Goal: Task Accomplishment & Management: Manage account settings

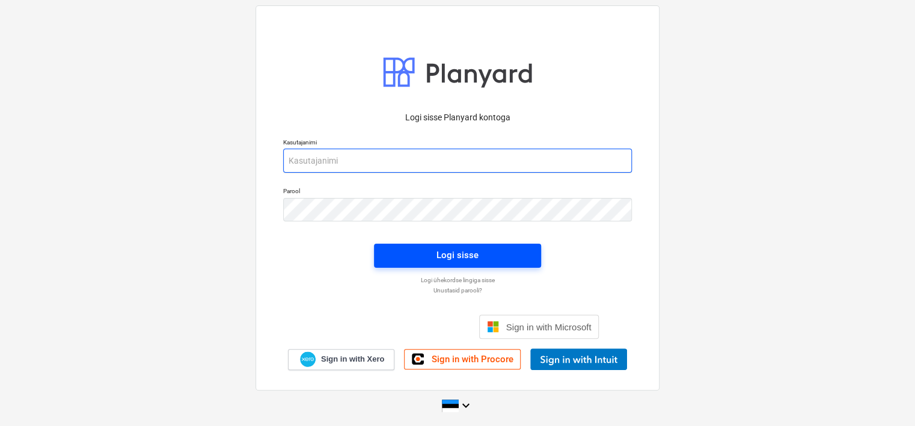
type input "[EMAIL_ADDRESS][DOMAIN_NAME]"
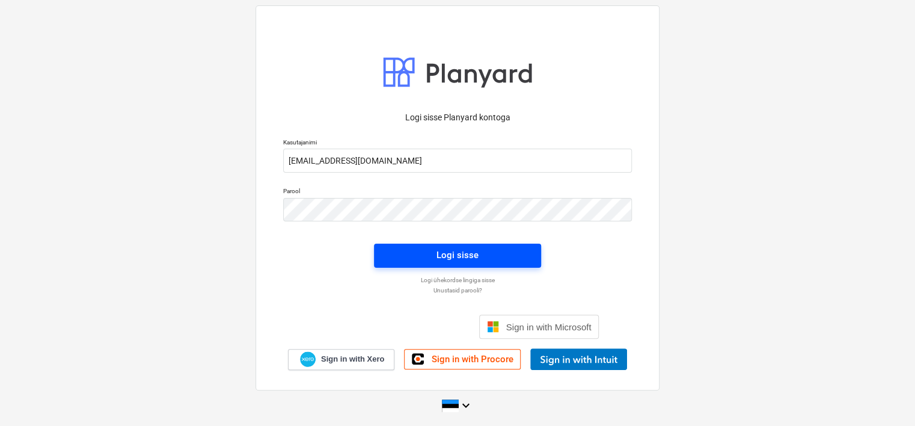
click at [424, 251] on span "Logi sisse" at bounding box center [457, 255] width 138 height 16
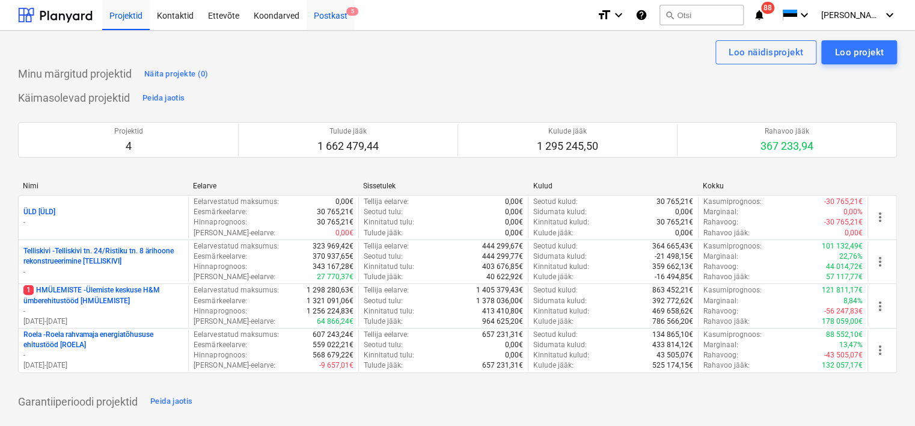
click at [329, 17] on div "Postkast 5" at bounding box center [331, 14] width 48 height 31
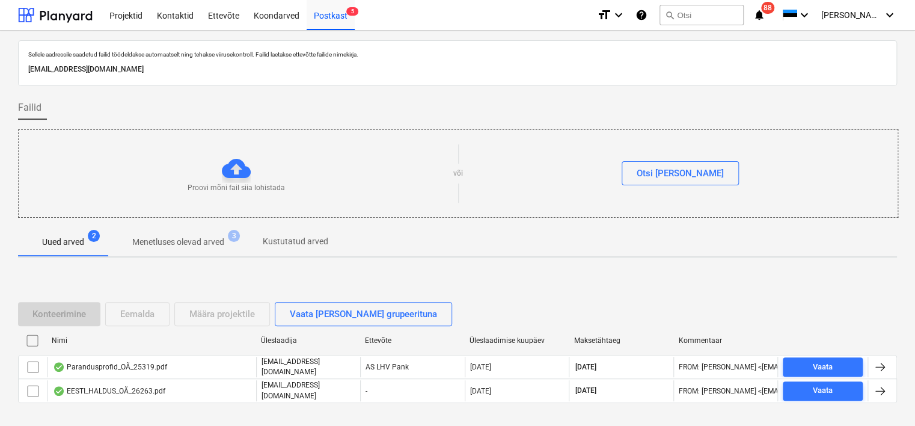
click at [137, 71] on p "[EMAIL_ADDRESS][DOMAIN_NAME]" at bounding box center [457, 69] width 858 height 13
copy p "[EMAIL_ADDRESS][DOMAIN_NAME]"
click at [14, 235] on div "Sellele aadressile saadetud failid töödeldakse automaatselt ning tehakse viirus…" at bounding box center [457, 249] width 915 height 436
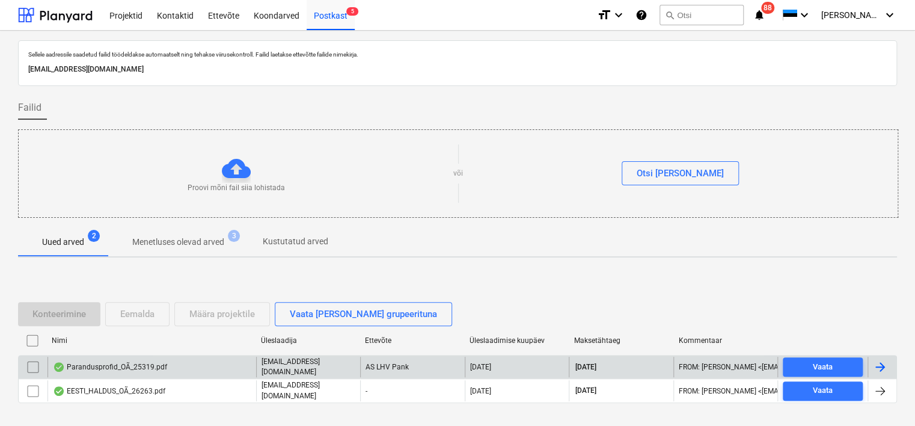
click at [153, 368] on div "Parandusprofid_OÃ_25319.pdf" at bounding box center [110, 367] width 114 height 10
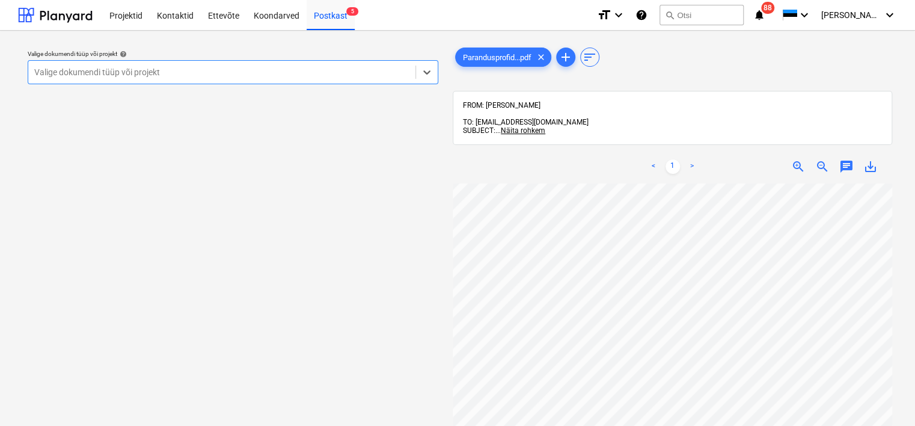
scroll to position [165, 0]
click at [257, 84] on div "Valige dokumendi tüüp või projekt" at bounding box center [233, 72] width 411 height 24
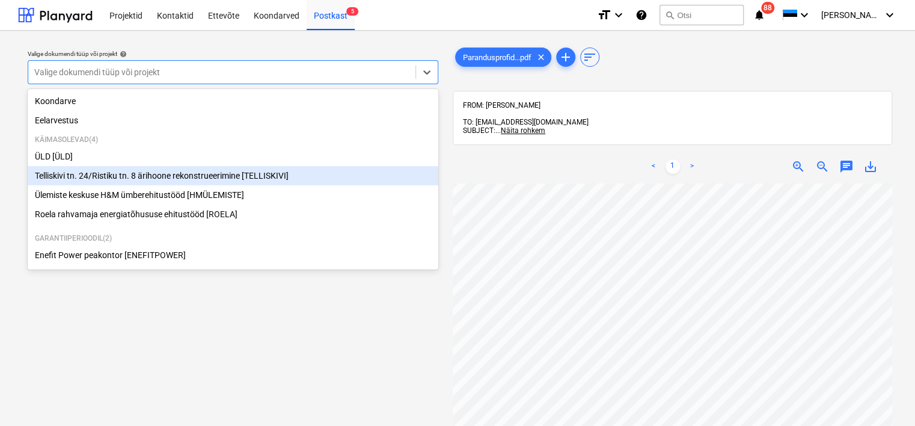
click at [149, 184] on div "Telliskivi tn. 24/Ristiku tn. 8 ärihoone rekonstrueerimine [TELLISKIVI]" at bounding box center [233, 175] width 411 height 19
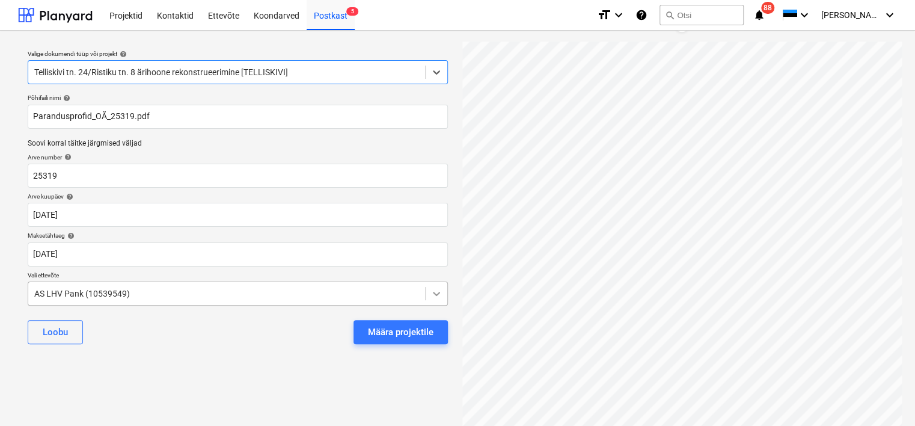
scroll to position [156, 0]
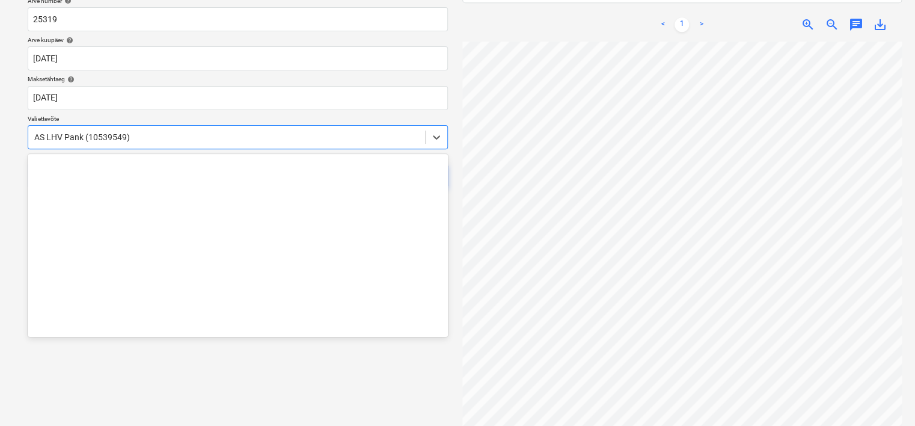
click at [275, 136] on div at bounding box center [226, 137] width 385 height 12
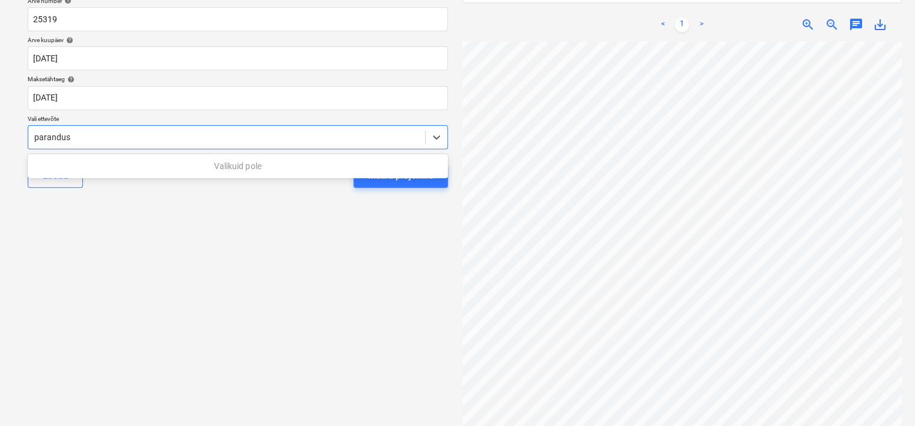
scroll to position [0, 0]
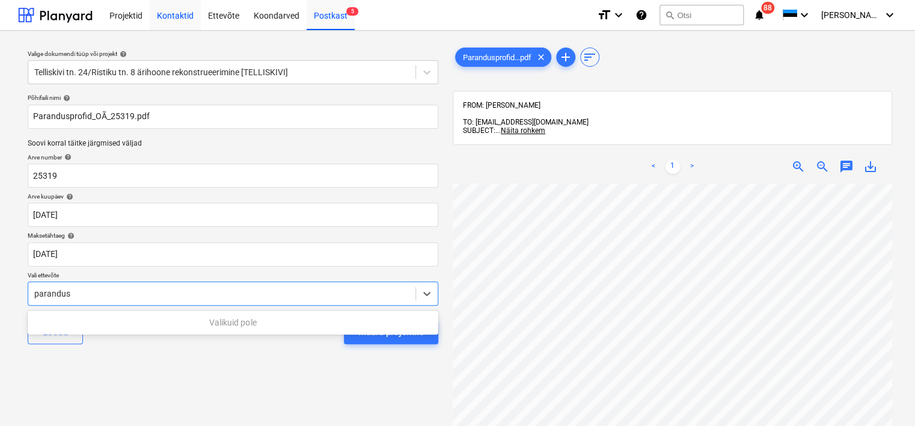
type input "parandus"
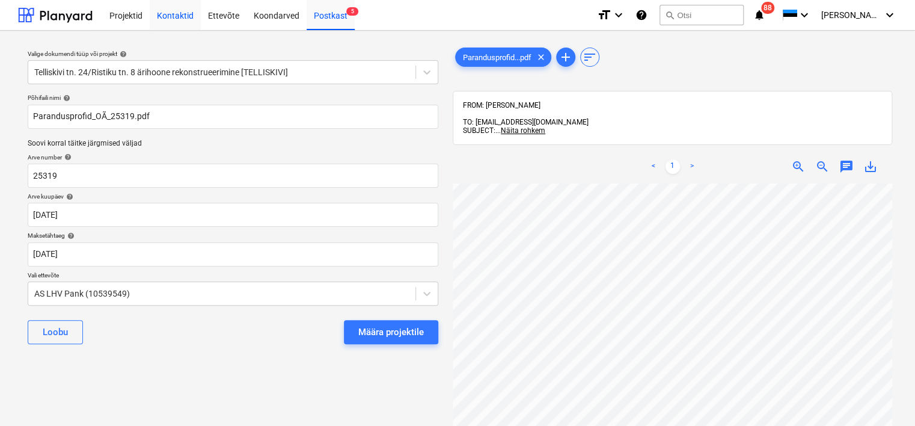
click at [185, 13] on div "Kontaktid" at bounding box center [175, 14] width 51 height 31
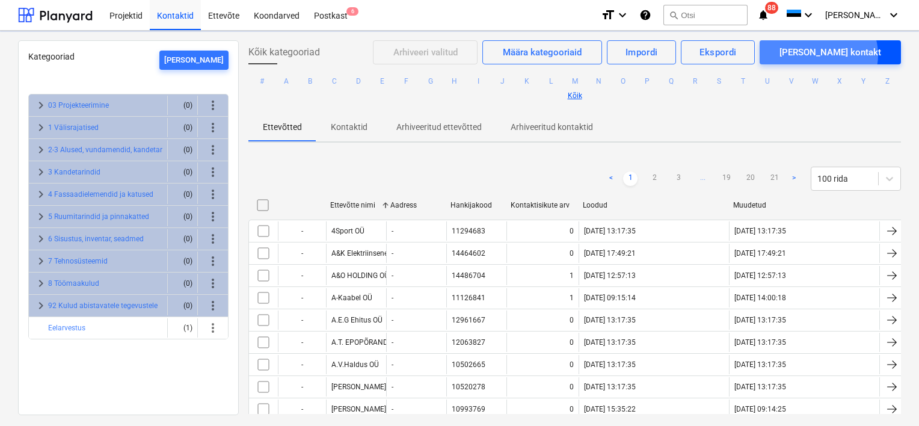
click at [861, 55] on div "[PERSON_NAME] kontakt" at bounding box center [830, 52] width 102 height 16
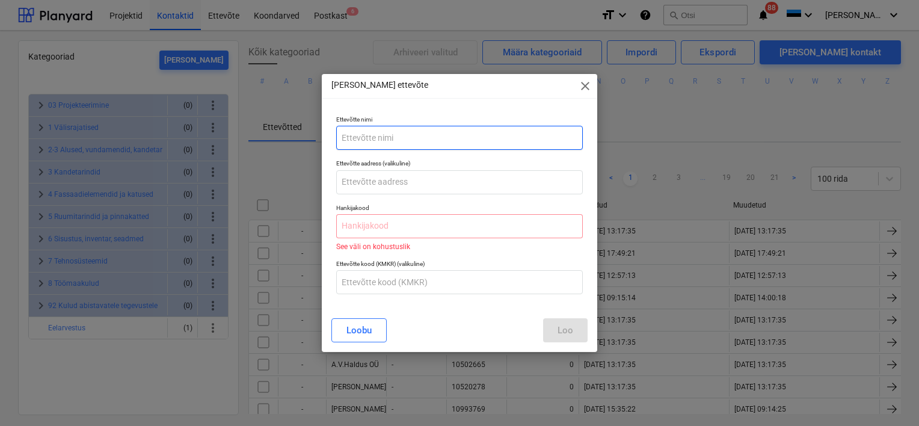
click at [357, 133] on input "text" at bounding box center [459, 138] width 246 height 24
type input "Parandusprofid OÜ"
click at [375, 233] on input "text" at bounding box center [459, 226] width 246 height 24
paste input "16649338"
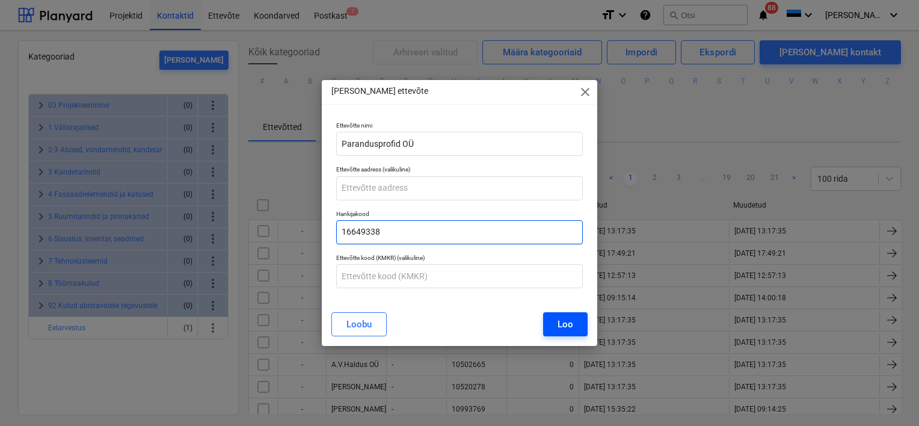
type input "16649338"
click at [558, 322] on div "Loo" at bounding box center [565, 324] width 16 height 16
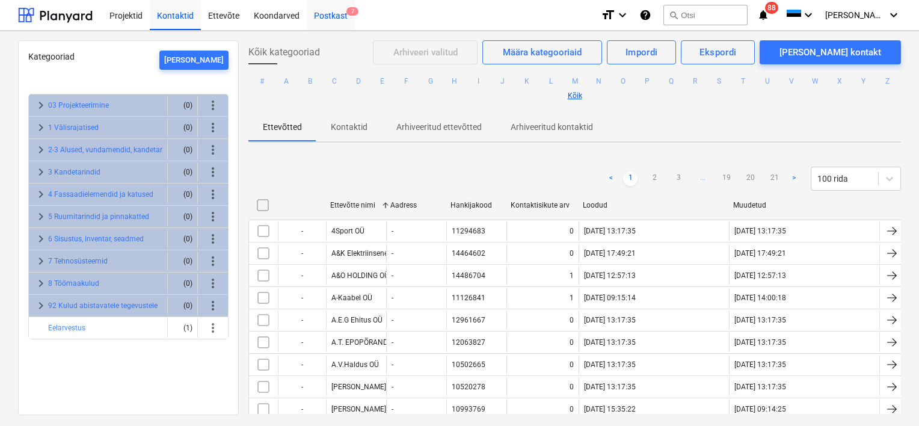
click at [337, 14] on div "Postkast 7" at bounding box center [331, 14] width 48 height 31
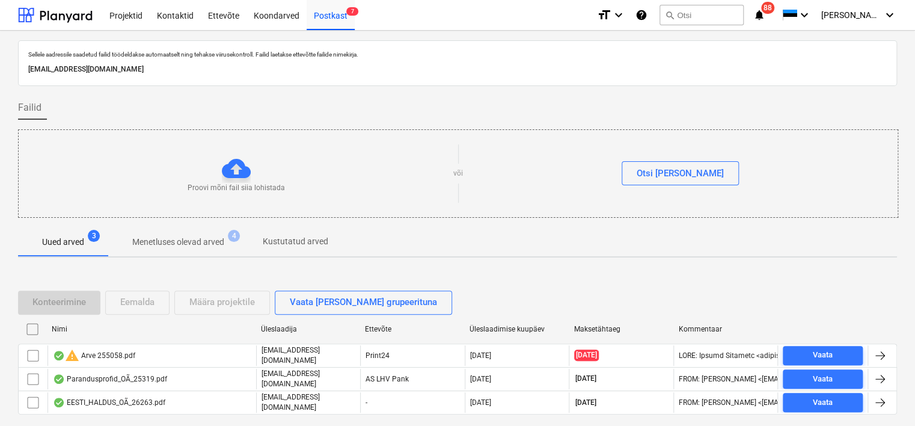
scroll to position [40, 0]
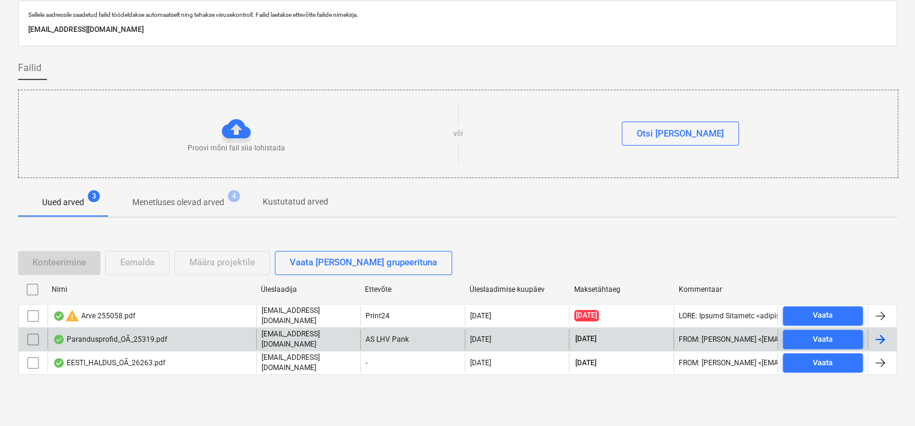
click at [162, 335] on div "Parandusprofid_OÃ_25319.pdf" at bounding box center [110, 339] width 114 height 10
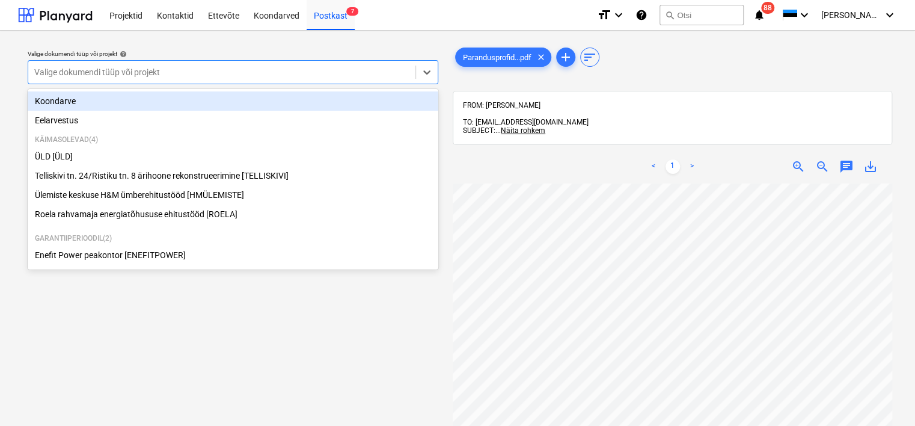
click at [273, 72] on div at bounding box center [221, 72] width 375 height 12
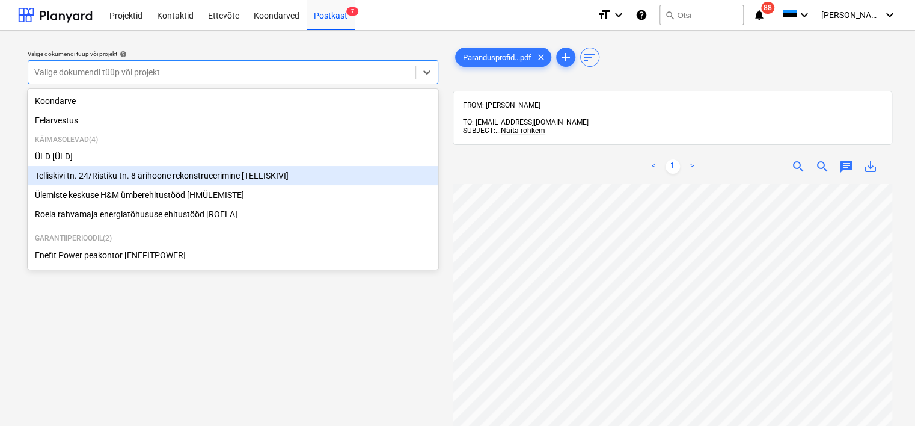
click at [182, 182] on div "Telliskivi tn. 24/Ristiku tn. 8 ärihoone rekonstrueerimine [TELLISKIVI]" at bounding box center [233, 175] width 411 height 19
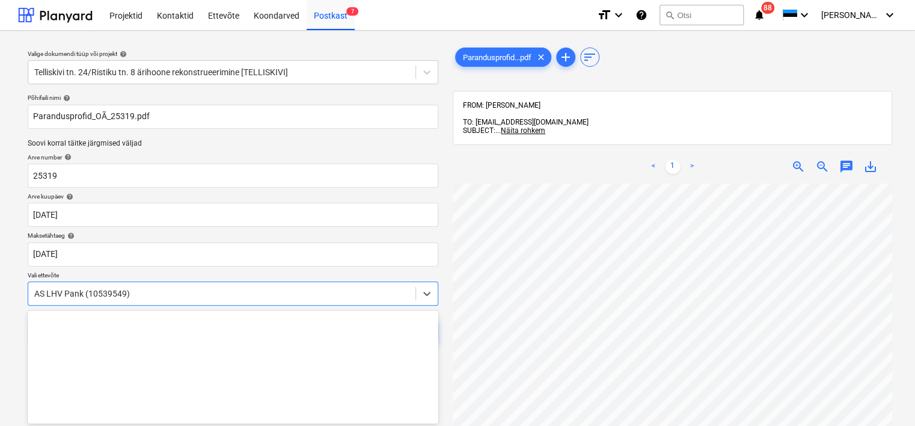
scroll to position [70, 0]
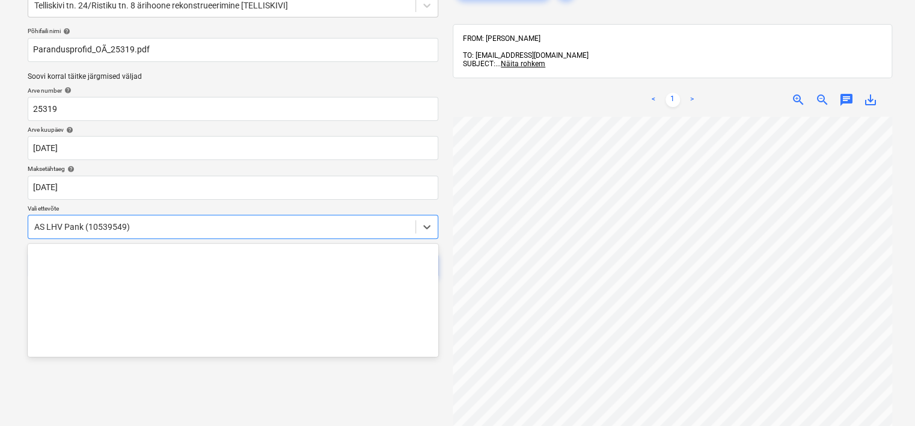
click at [252, 292] on body "Projektid Kontaktid Ettevõte Koondarved Postkast 7 format_size keyboard_arrow_d…" at bounding box center [457, 146] width 915 height 426
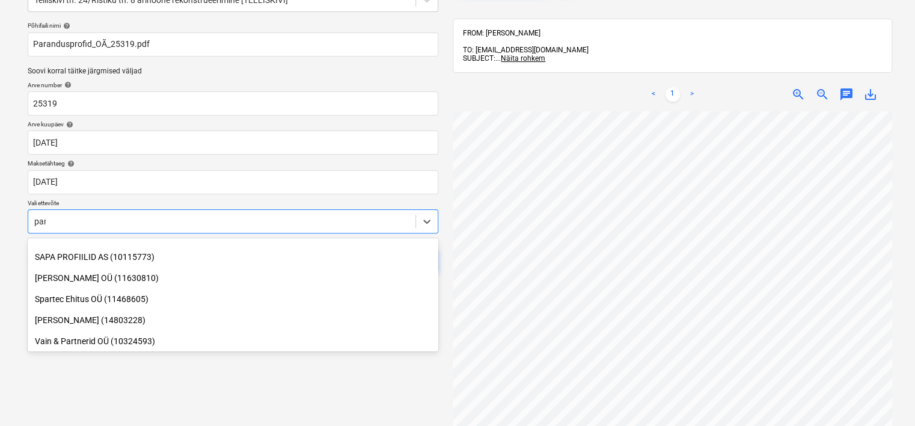
scroll to position [415, 0]
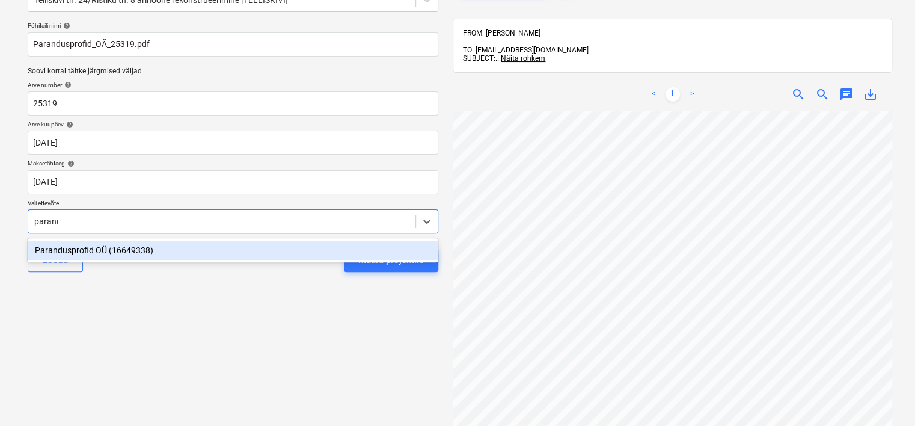
type input "parandu"
click at [208, 252] on div "Parandusprofid OÜ (16649338)" at bounding box center [233, 249] width 411 height 19
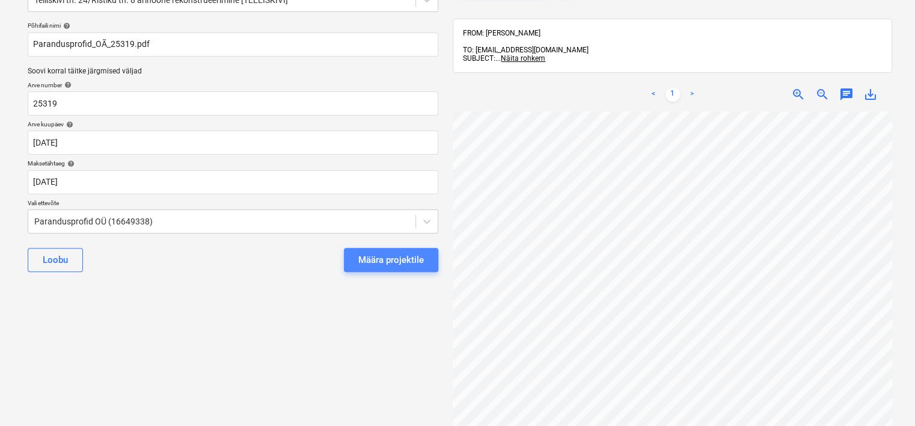
click at [402, 257] on div "Määra projektile" at bounding box center [391, 260] width 66 height 16
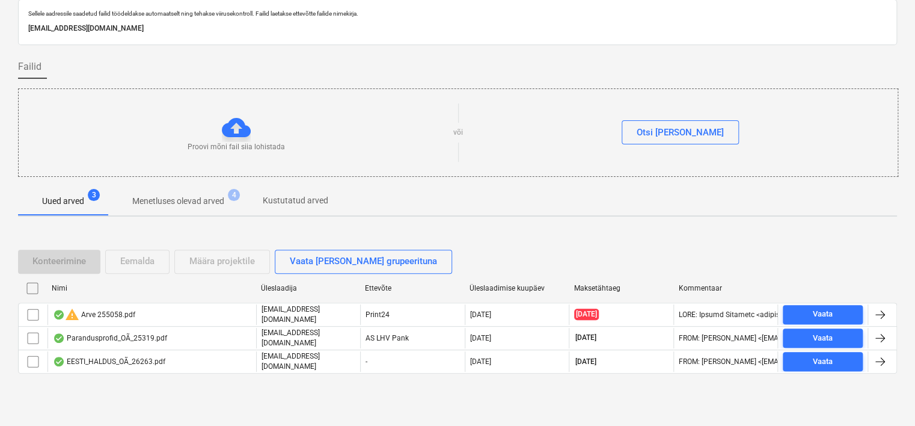
scroll to position [40, 0]
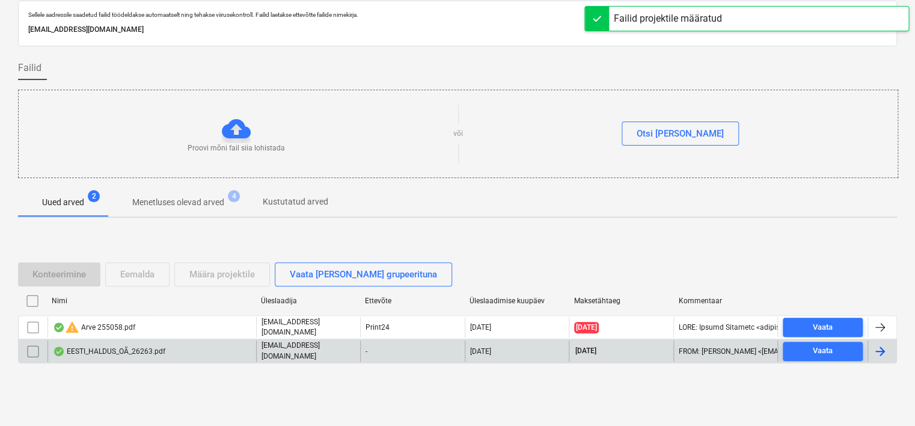
click at [200, 358] on div "EESTI_HALDUS_OÃ_26263.pdf" at bounding box center [151, 350] width 209 height 20
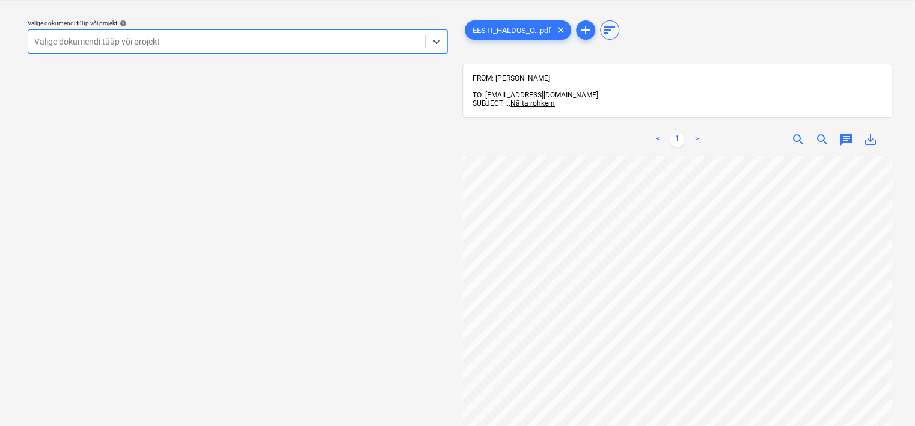
scroll to position [46, 0]
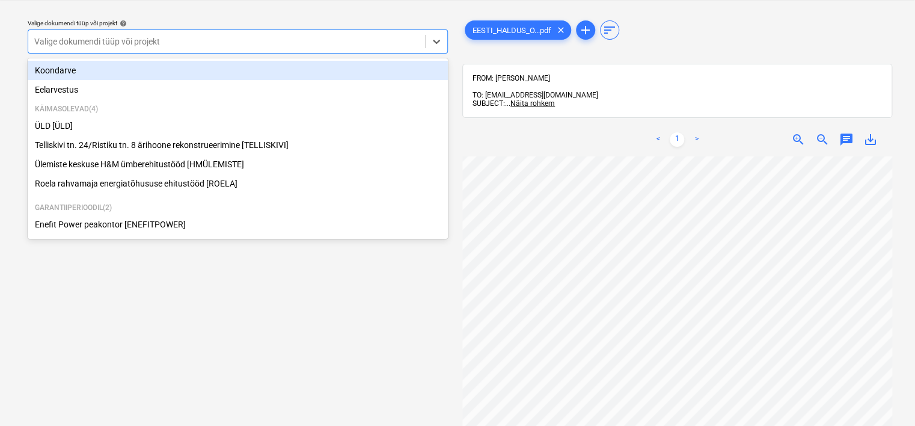
click at [238, 40] on div at bounding box center [226, 41] width 385 height 12
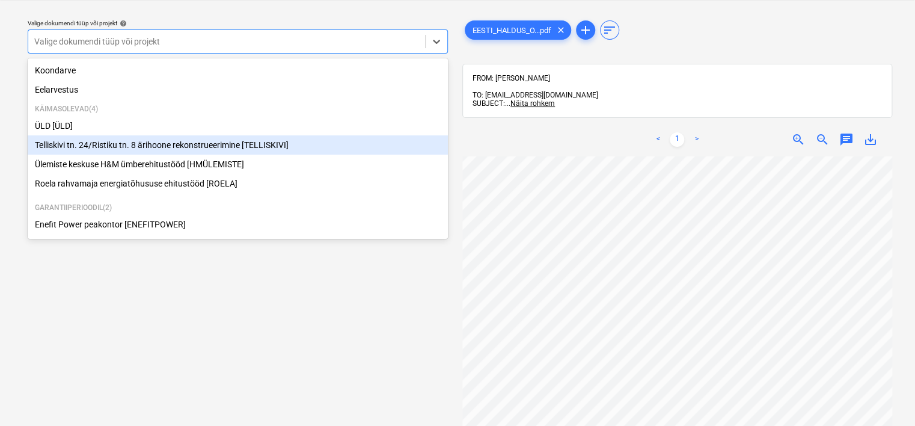
click at [163, 150] on div "Telliskivi tn. 24/Ristiku tn. 8 ärihoone rekonstrueerimine [TELLISKIVI]" at bounding box center [238, 144] width 420 height 19
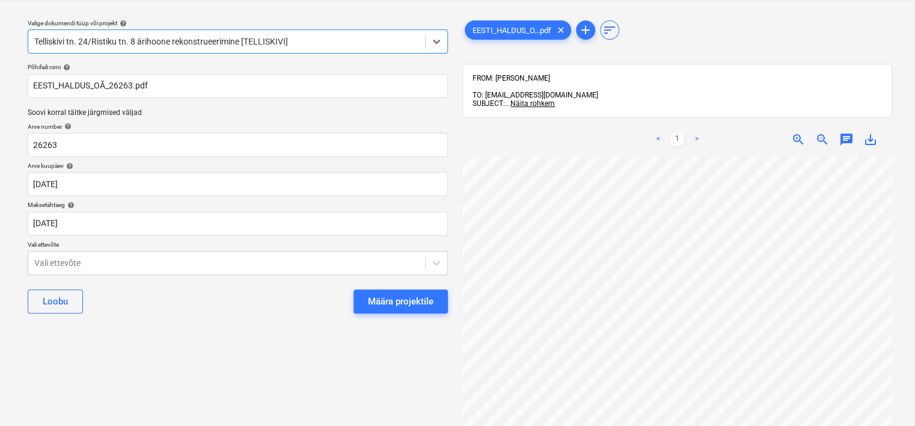
scroll to position [0, 103]
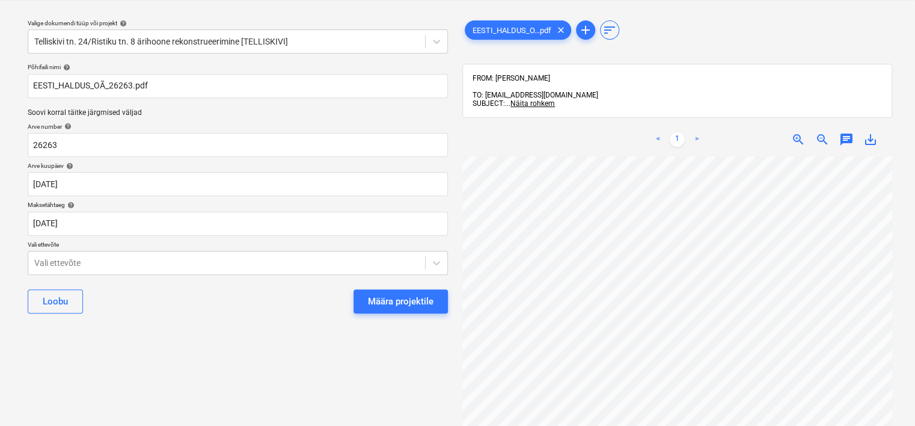
click at [242, 277] on div "Põhifaili nimi help EESTI_HALDUS_OÃ_26263.pdf Soovi korral täitke järgmised vä…" at bounding box center [238, 192] width 430 height 269
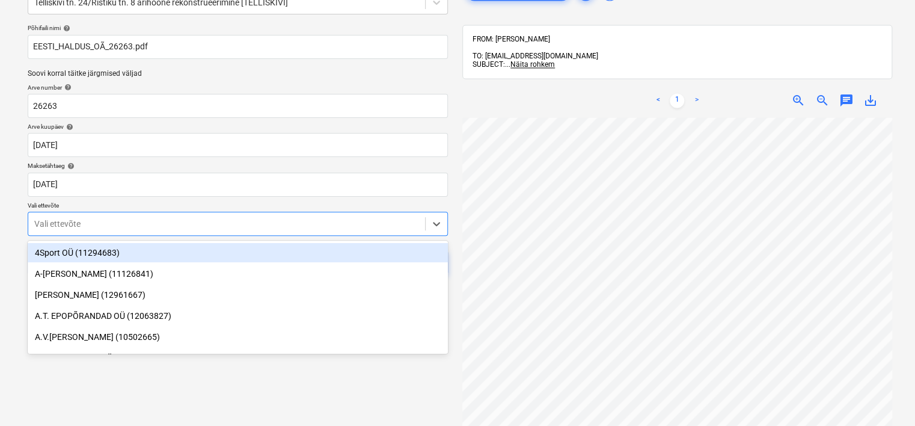
click at [195, 259] on body "Projektid Kontaktid Ettevõte Koondarved Postkast 6 format_size keyboard_arrow_d…" at bounding box center [457, 143] width 915 height 426
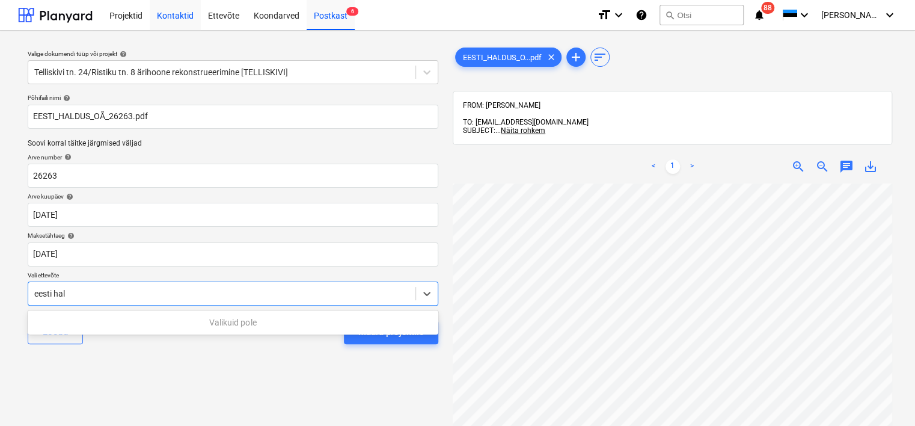
type input "eesti hal"
click at [177, 16] on div "Kontaktid" at bounding box center [175, 14] width 51 height 31
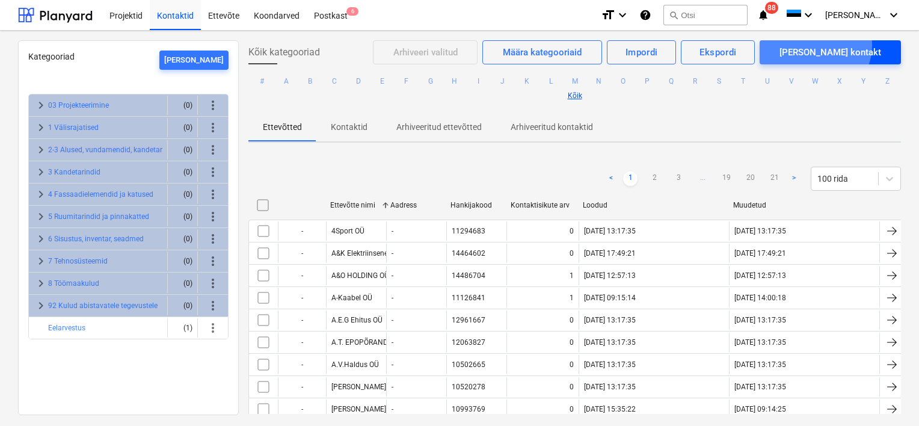
click at [857, 45] on div "[PERSON_NAME] kontakt" at bounding box center [830, 52] width 102 height 16
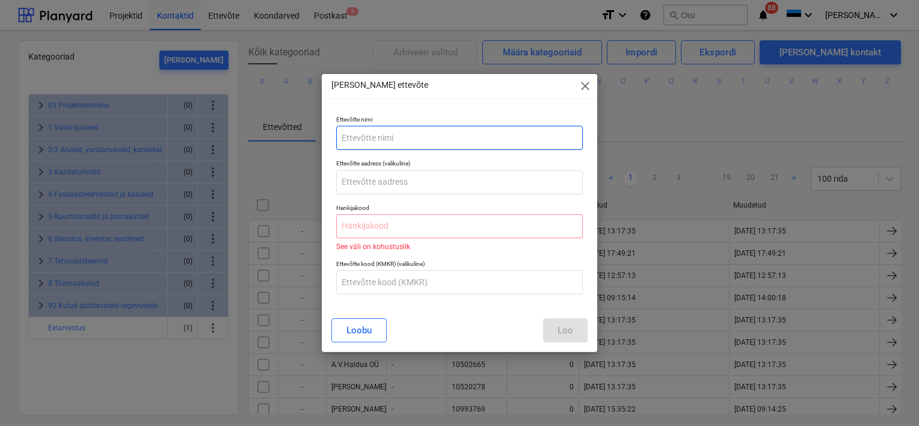
click at [381, 139] on input "text" at bounding box center [459, 138] width 246 height 24
type input "Eesti Haldus OÜ"
click at [385, 227] on input "text" at bounding box center [459, 226] width 246 height 24
paste input "11714955"
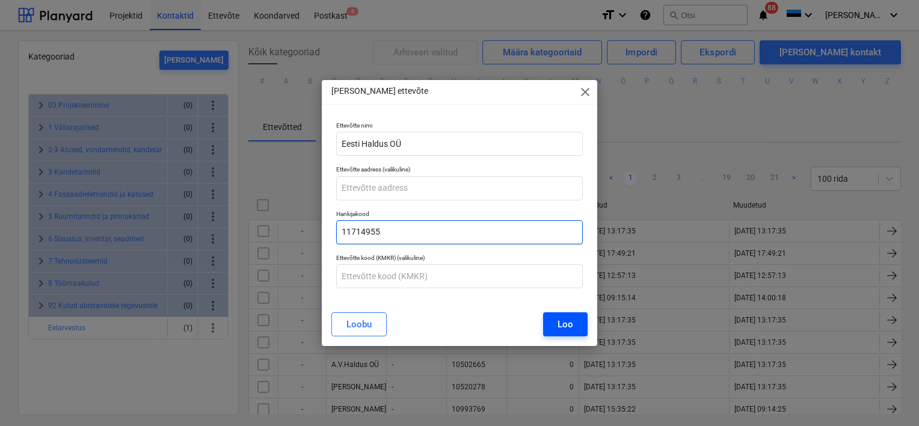
type input "11714955"
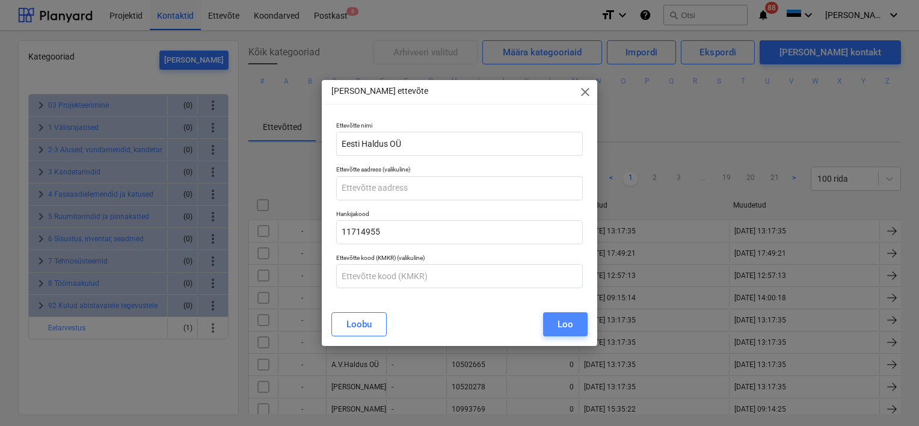
click at [560, 324] on div "Loo" at bounding box center [565, 324] width 16 height 16
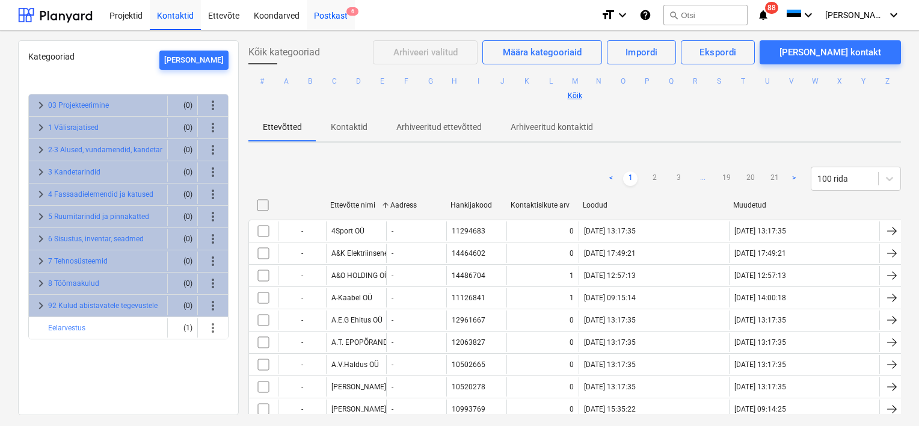
click at [336, 12] on div "Postkast 6" at bounding box center [331, 14] width 48 height 31
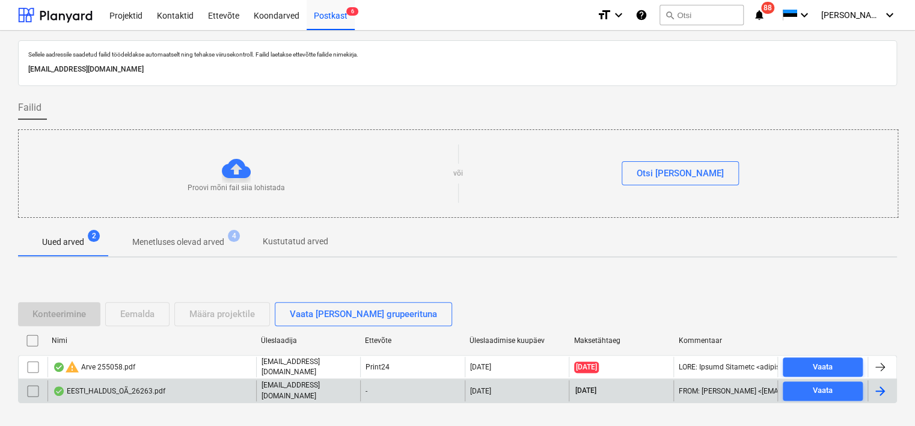
click at [154, 391] on div "EESTI_HALDUS_OÃ_26263.pdf" at bounding box center [109, 391] width 112 height 10
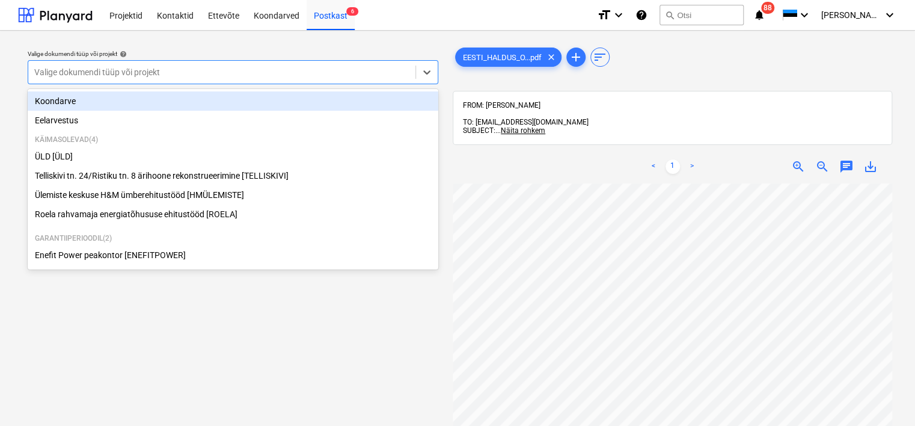
click at [265, 71] on div at bounding box center [221, 72] width 375 height 12
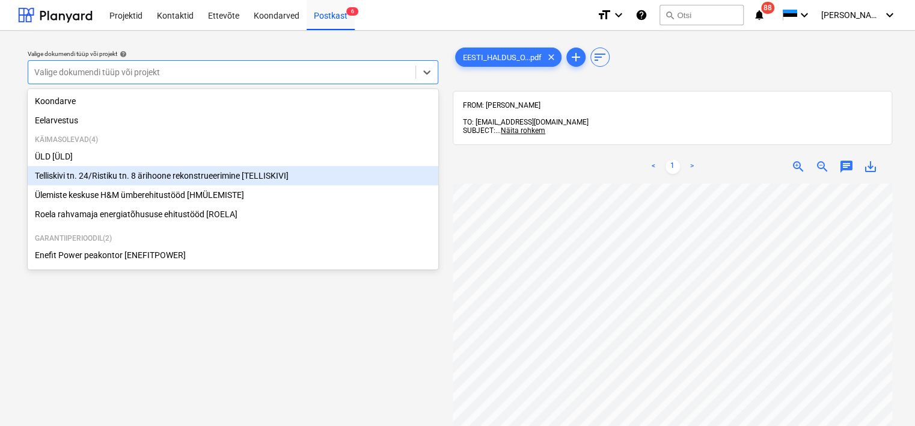
click at [200, 182] on div "Telliskivi tn. 24/Ristiku tn. 8 ärihoone rekonstrueerimine [TELLISKIVI]" at bounding box center [233, 175] width 411 height 19
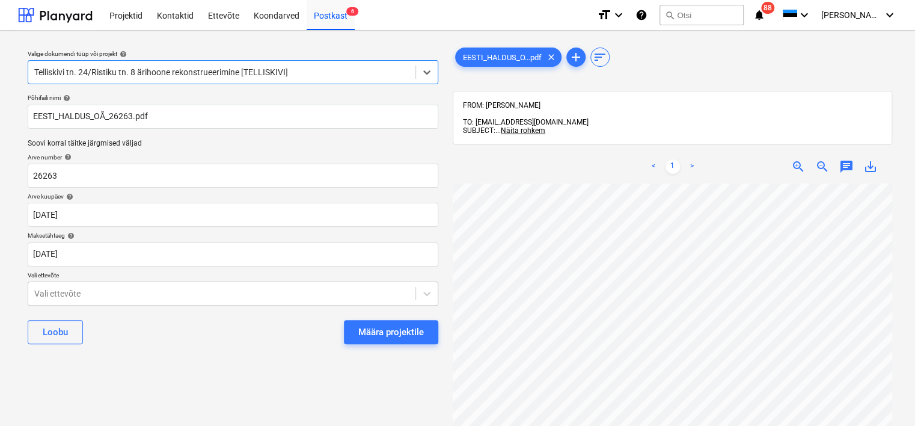
scroll to position [0, 82]
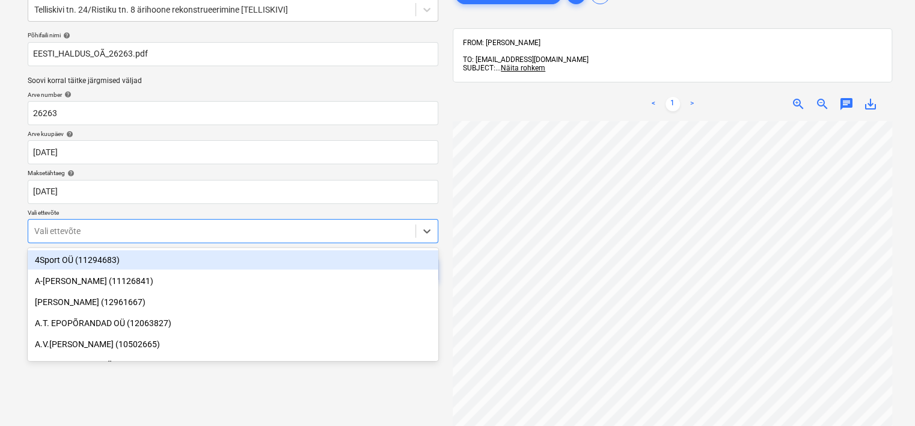
click at [156, 296] on body "Projektid Kontaktid Ettevõte Koondarved Postkast 6 format_size keyboard_arrow_d…" at bounding box center [457, 150] width 915 height 426
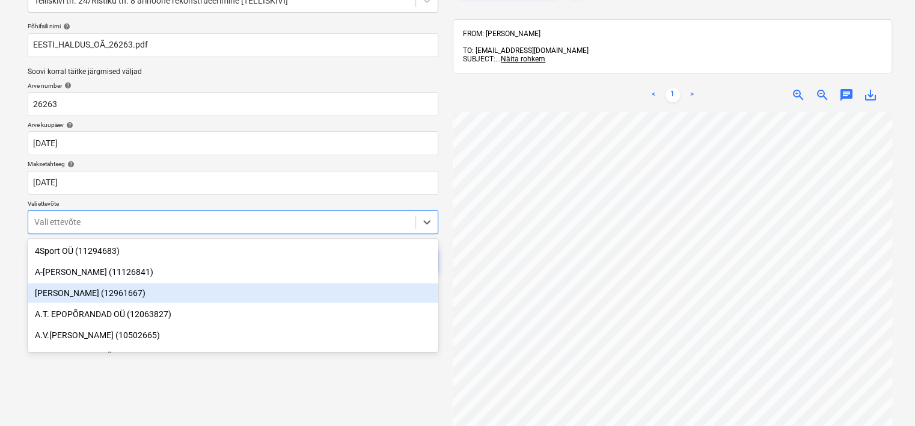
scroll to position [72, 0]
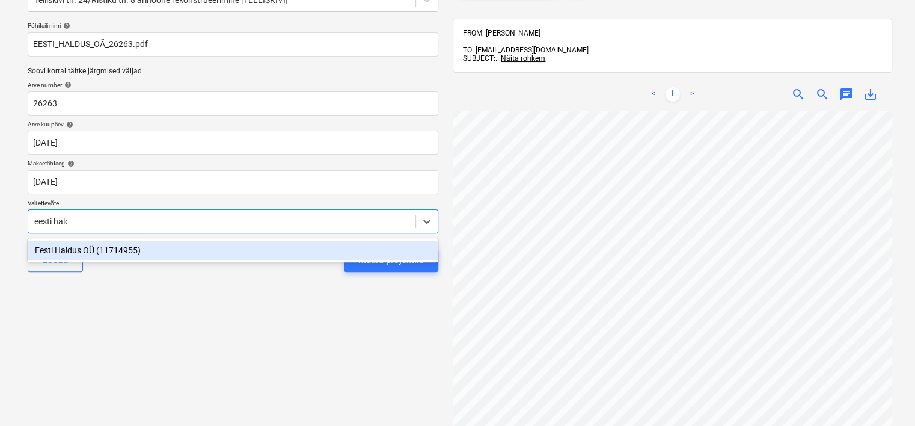
type input "eesti haldu"
click at [133, 252] on div "Eesti Haldus OÜ (11714955)" at bounding box center [233, 249] width 411 height 19
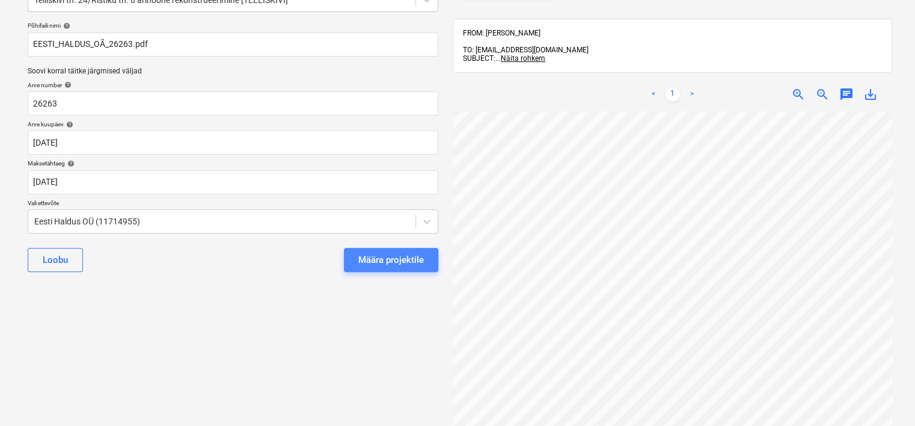
click at [404, 262] on div "Määra projektile" at bounding box center [391, 260] width 66 height 16
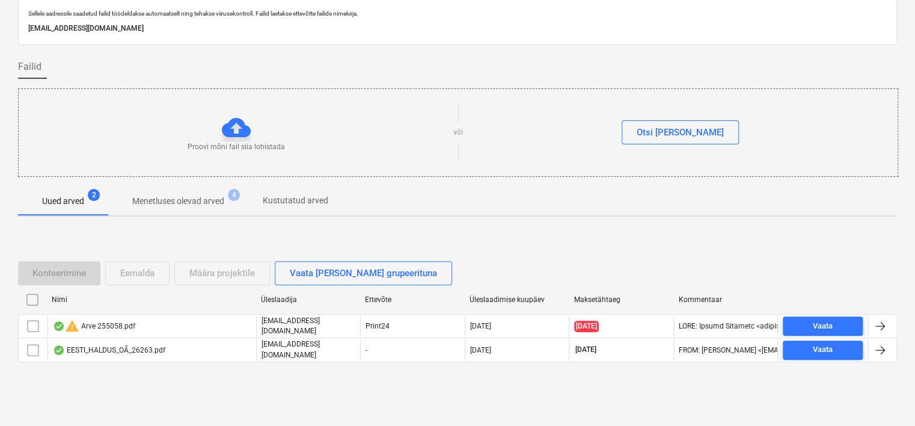
scroll to position [40, 0]
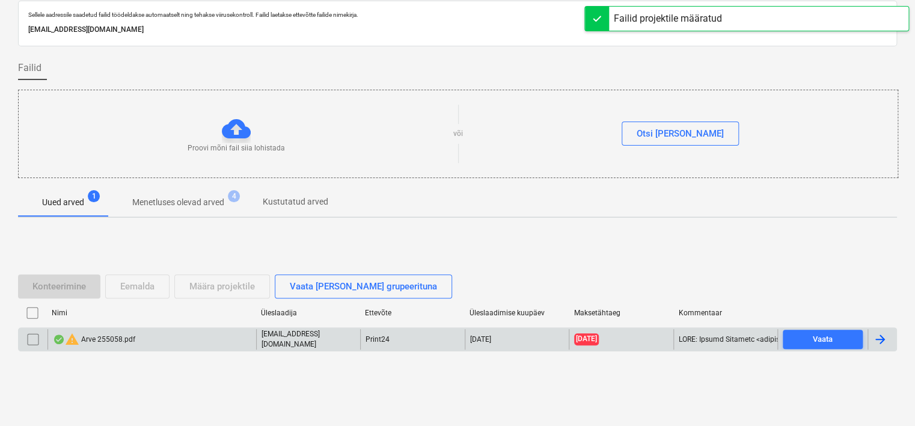
click at [161, 344] on div "warning Arve 255058.pdf" at bounding box center [151, 339] width 209 height 20
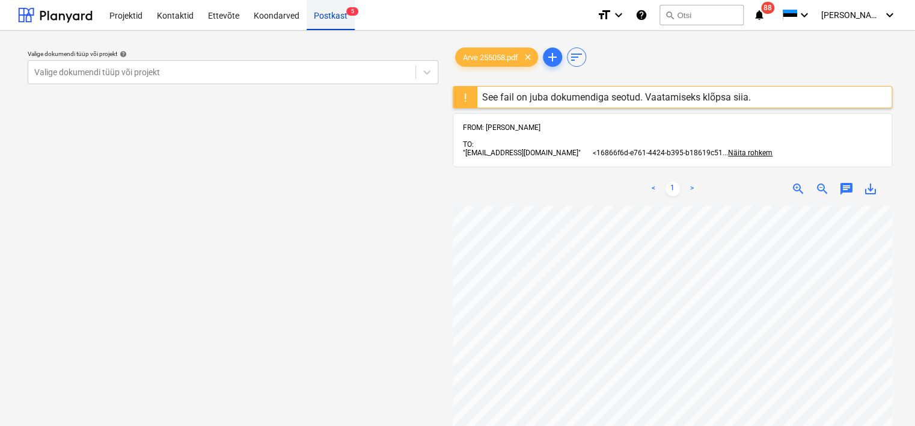
click at [325, 17] on div "Postkast 5" at bounding box center [331, 14] width 48 height 31
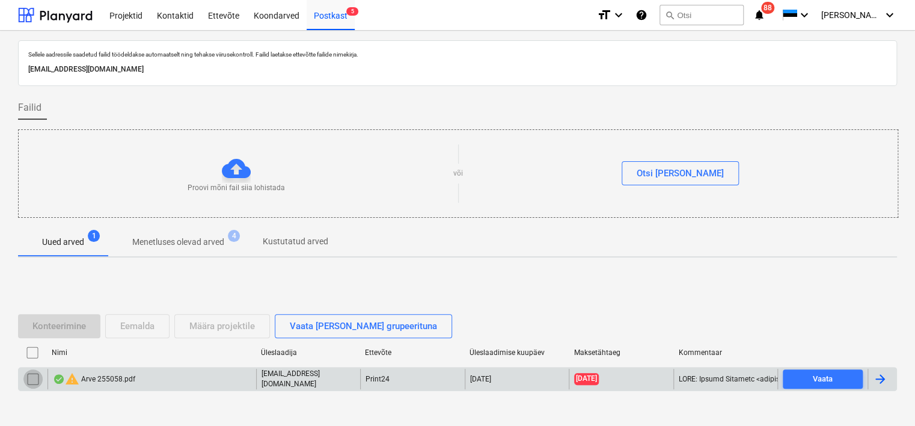
click at [32, 379] on input "checkbox" at bounding box center [32, 378] width 19 height 19
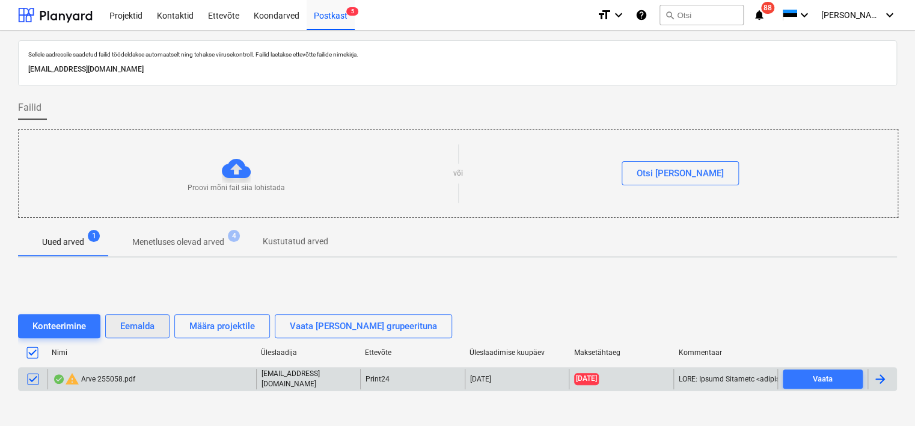
click at [132, 314] on button "Eemalda" at bounding box center [137, 326] width 64 height 24
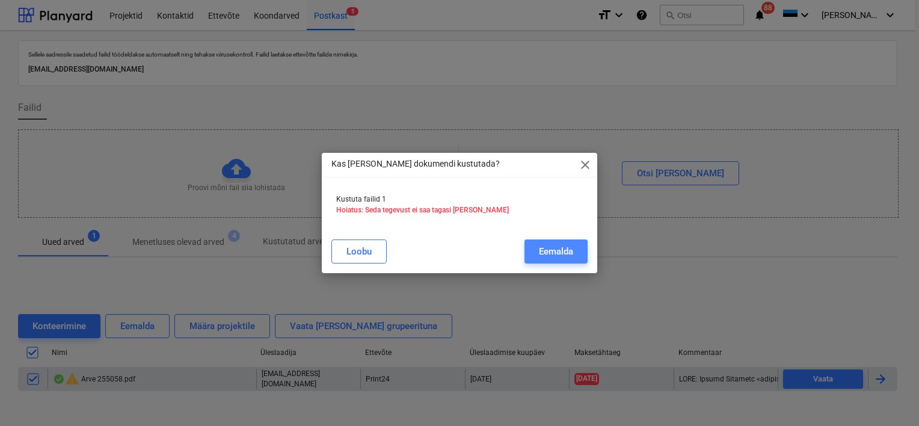
click at [553, 245] on div "Eemalda" at bounding box center [556, 251] width 34 height 16
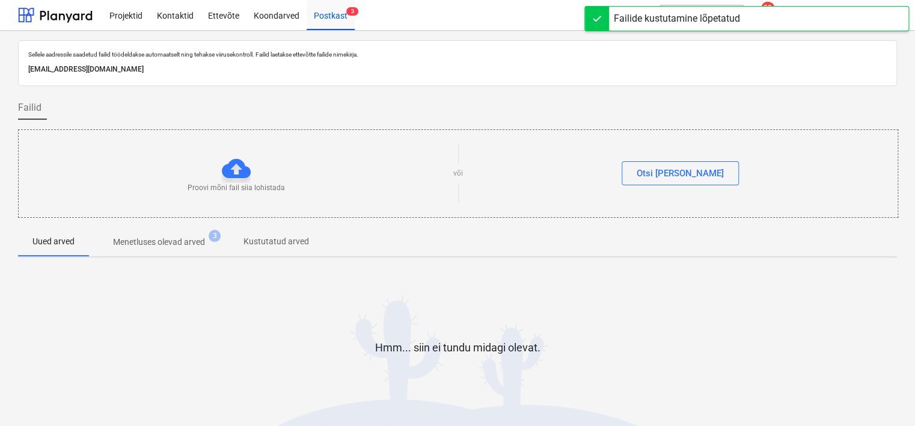
click at [234, 68] on p "[EMAIL_ADDRESS][DOMAIN_NAME]" at bounding box center [457, 69] width 858 height 13
copy p "[EMAIL_ADDRESS][DOMAIN_NAME]"
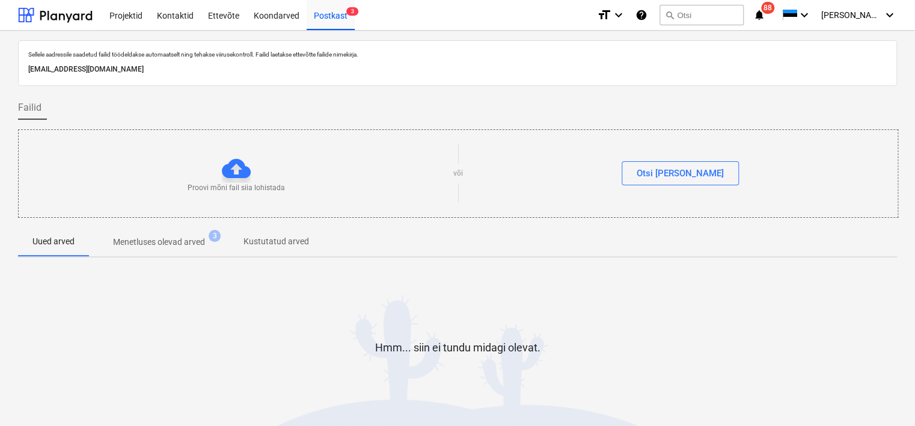
click at [124, 403] on div "Hmm... siin ei tundu midagi olevat." at bounding box center [457, 357] width 879 height 180
click at [183, 245] on p "Menetluses olevad arved" at bounding box center [178, 242] width 92 height 13
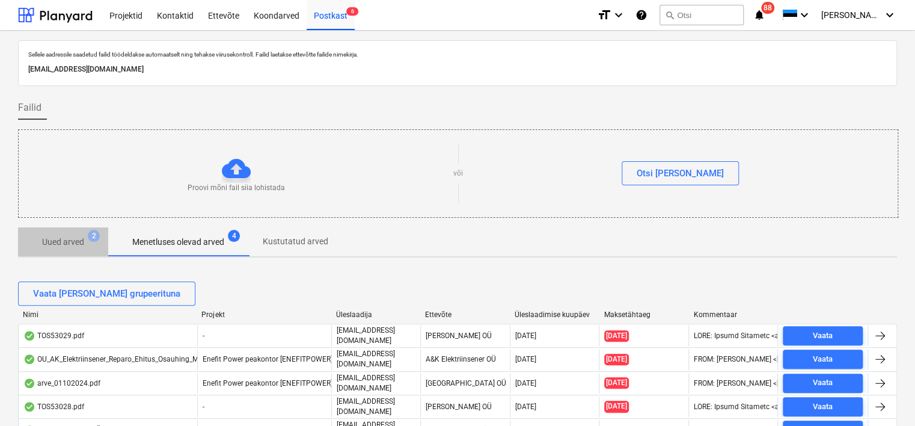
click at [79, 240] on p "Uued arved" at bounding box center [63, 242] width 42 height 13
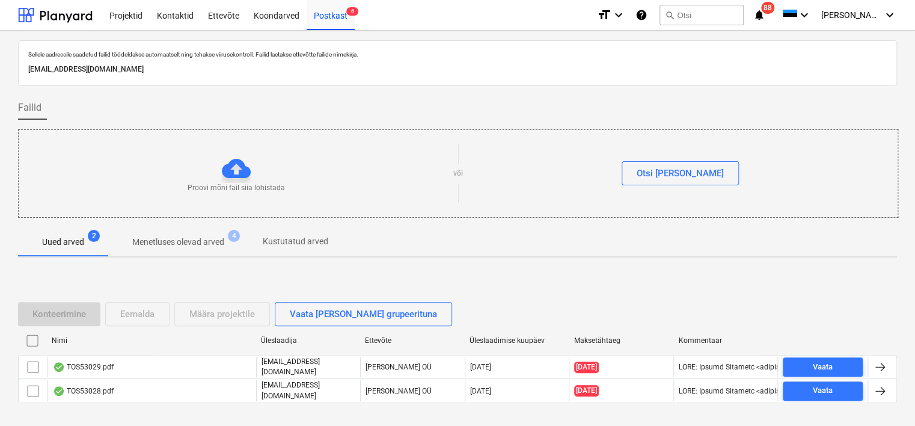
scroll to position [40, 0]
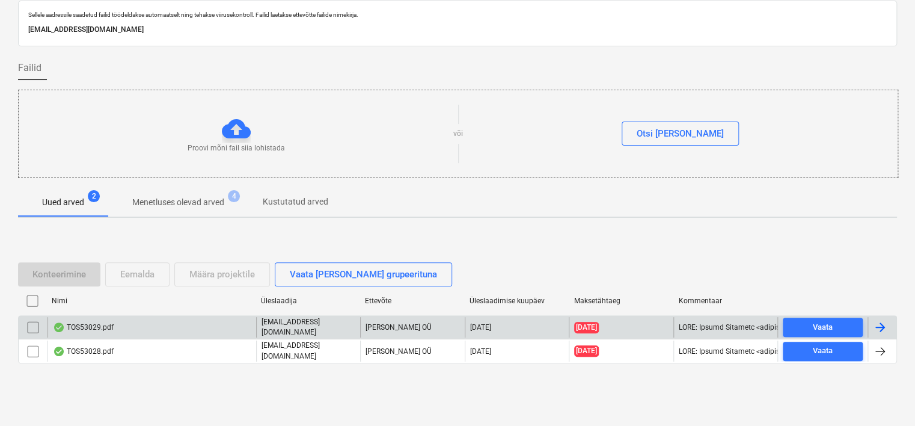
click at [139, 328] on div "TOS53029.pdf" at bounding box center [151, 327] width 209 height 20
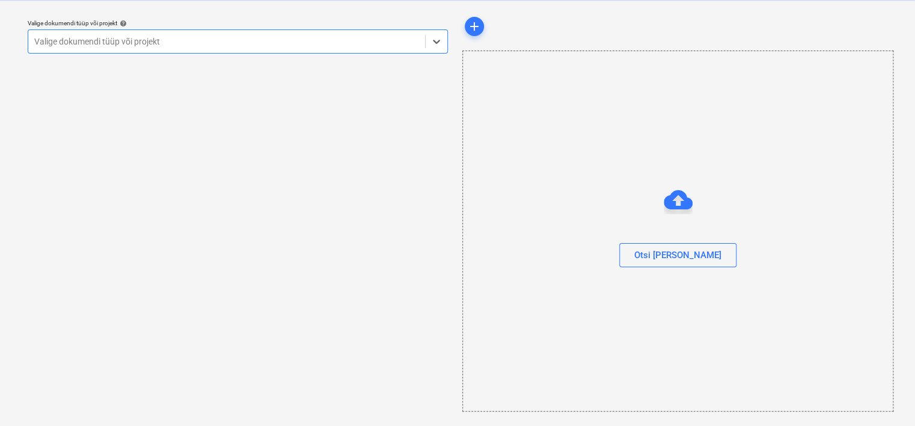
scroll to position [31, 0]
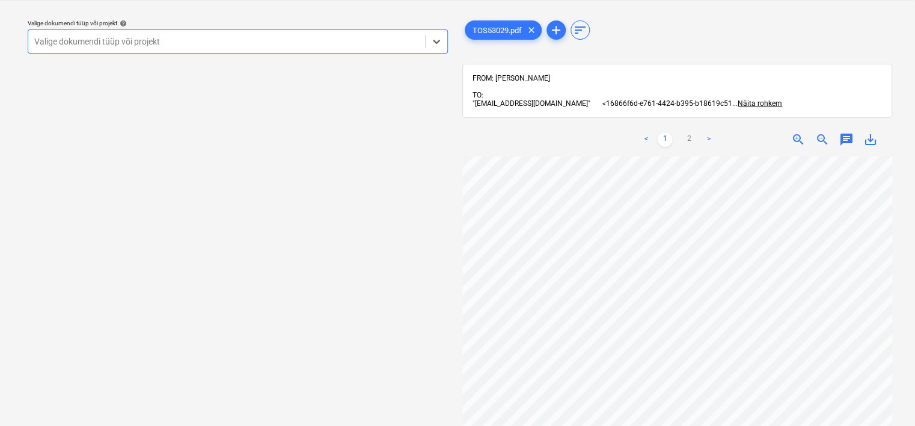
click at [209, 46] on div at bounding box center [226, 41] width 385 height 12
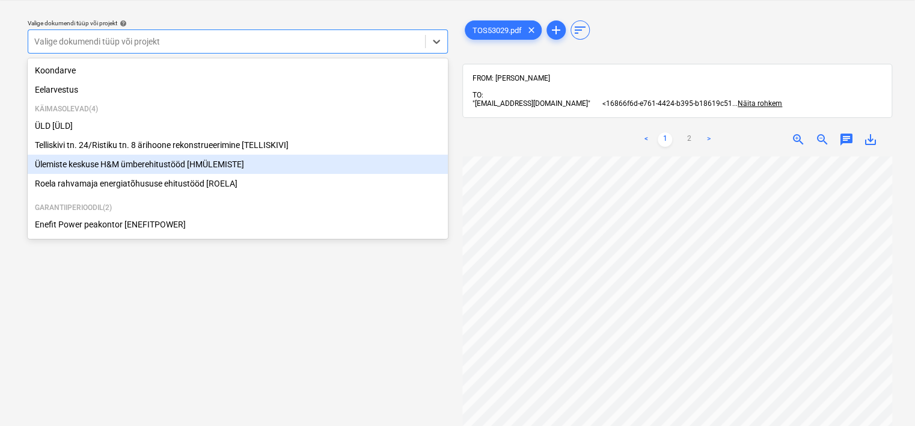
click at [173, 162] on div "Ülemiste keskuse H&M ümberehitustööd [HMÜLEMISTE]" at bounding box center [238, 164] width 420 height 19
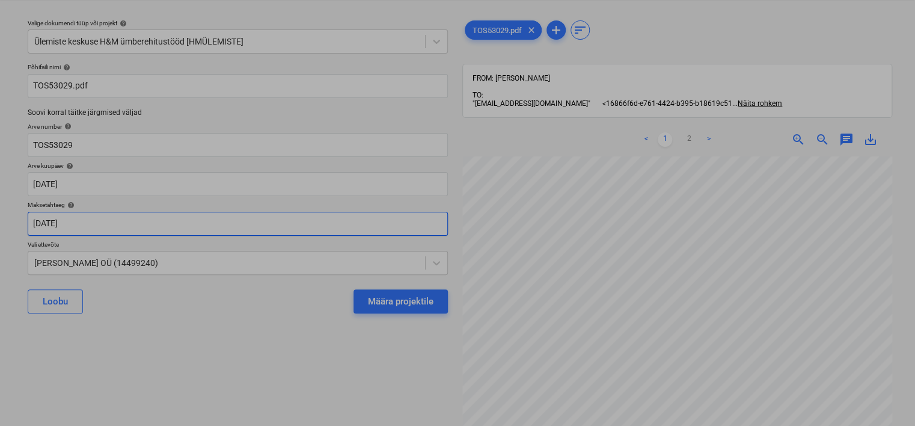
click at [204, 225] on body "Projektid Kontaktid Ettevõte Koondarved Postkast 7 format_size keyboard_arrow_d…" at bounding box center [457, 182] width 915 height 426
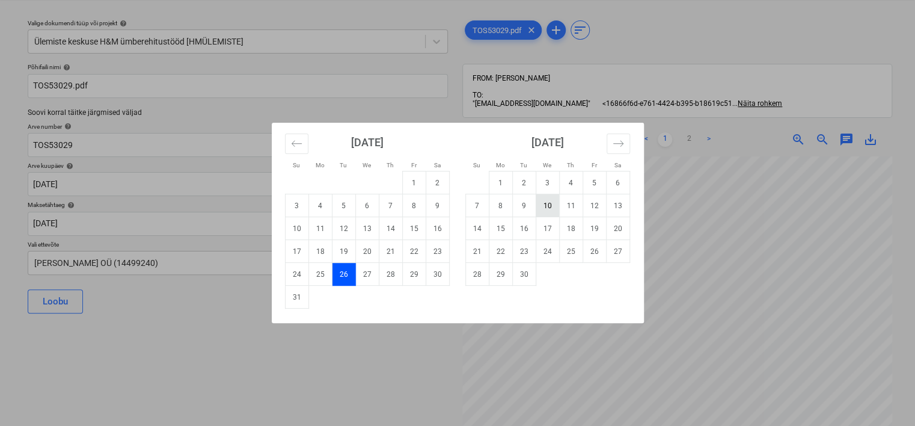
click at [546, 207] on td "10" at bounding box center [547, 205] width 23 height 23
type input "[DATE]"
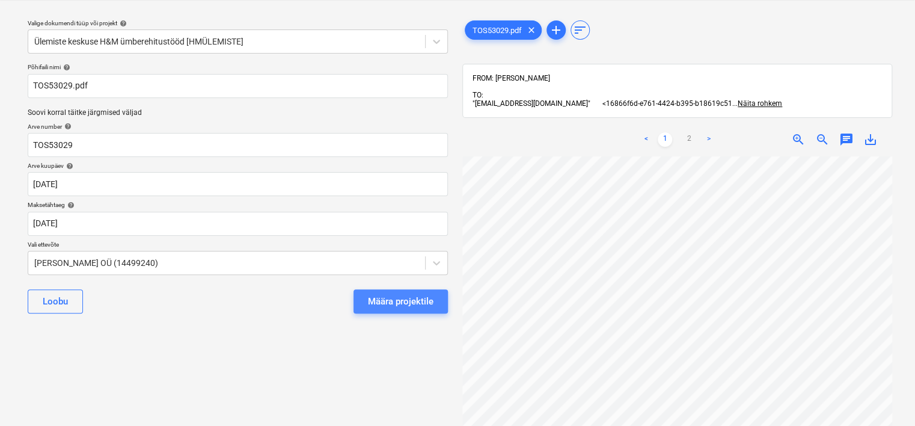
click at [387, 294] on div "Määra projektile" at bounding box center [401, 301] width 66 height 16
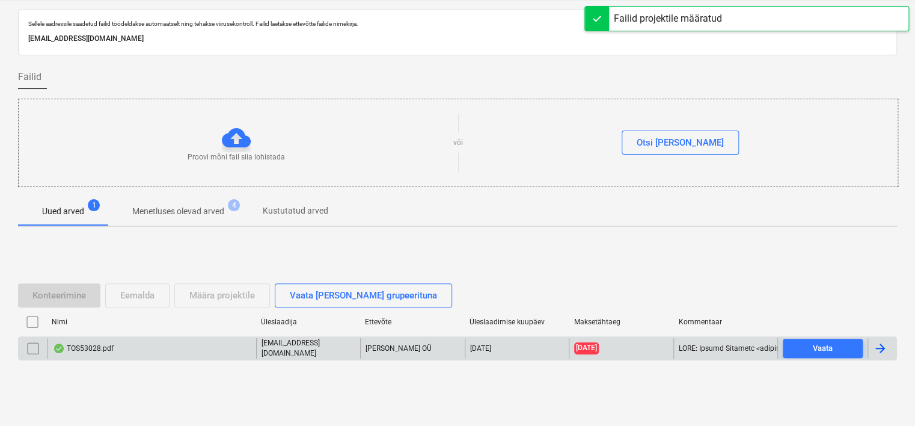
click at [171, 340] on div "TOS53028.pdf" at bounding box center [151, 348] width 209 height 20
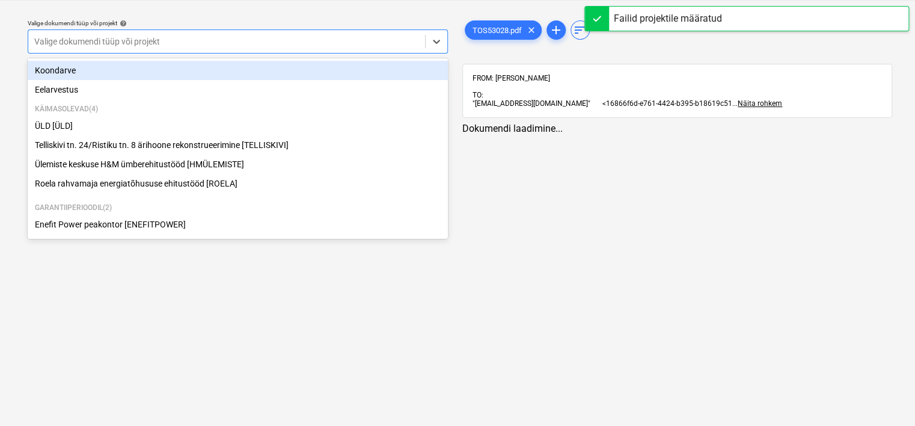
click at [204, 36] on div at bounding box center [226, 41] width 385 height 12
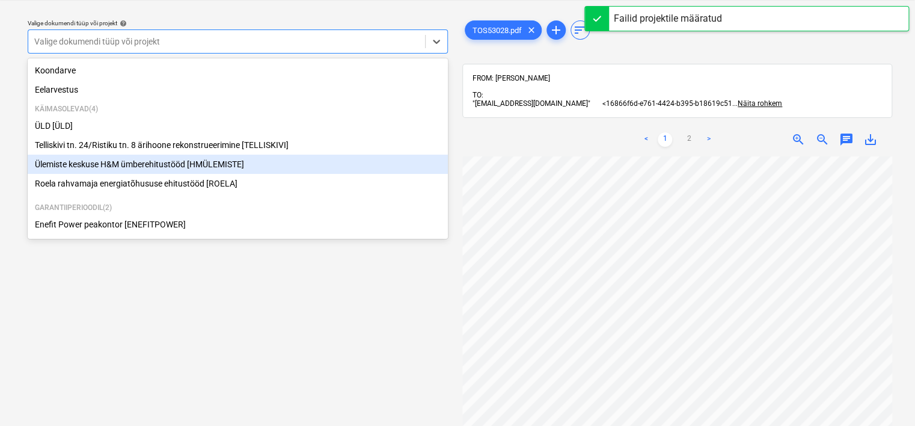
click at [135, 159] on div "Ülemiste keskuse H&M ümberehitustööd [HMÜLEMISTE]" at bounding box center [238, 164] width 420 height 19
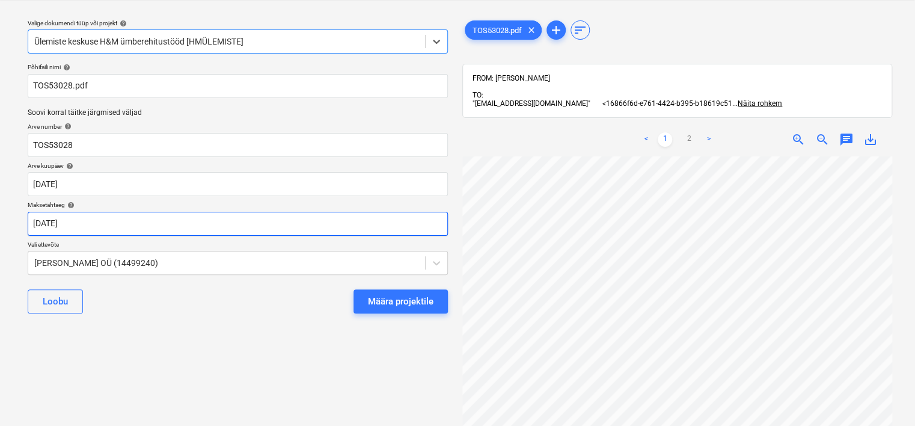
click at [299, 224] on body "Projektid Kontaktid Ettevõte Koondarved Postkast 5 format_size keyboard_arrow_d…" at bounding box center [457, 182] width 915 height 426
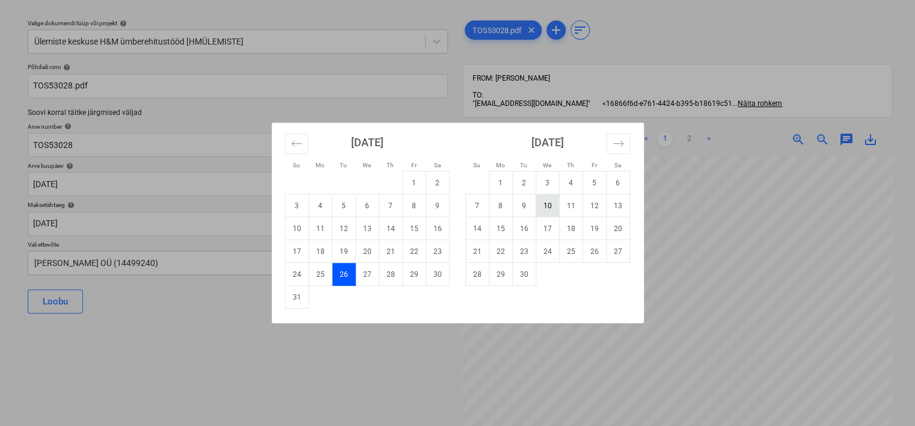
click at [548, 206] on td "10" at bounding box center [547, 205] width 23 height 23
type input "[DATE]"
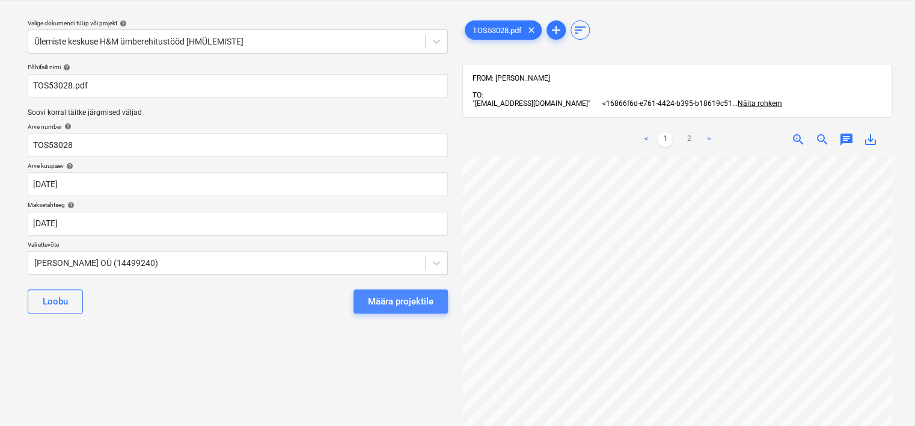
click at [415, 291] on button "Määra projektile" at bounding box center [400, 301] width 94 height 24
